Goal: Task Accomplishment & Management: Manage account settings

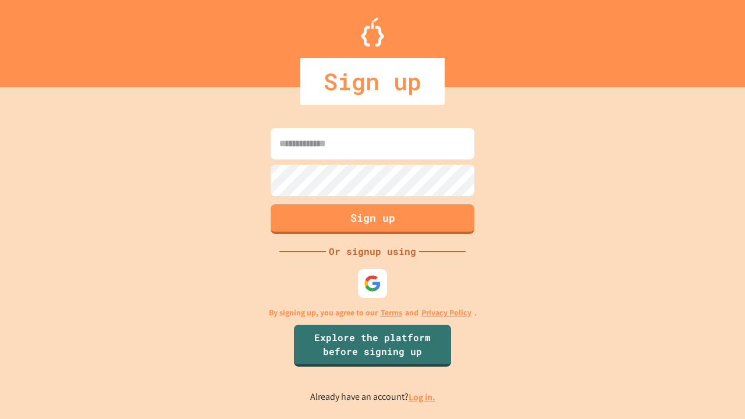
click at [422, 397] on link "Log in." at bounding box center [422, 397] width 27 height 12
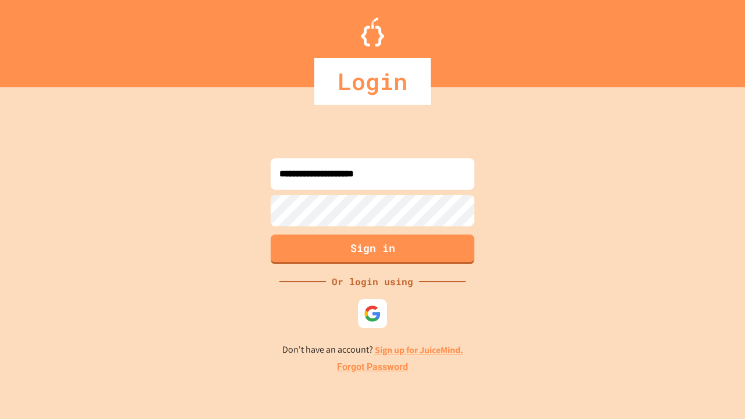
type input "**********"
